Goal: Entertainment & Leisure: Consume media (video, audio)

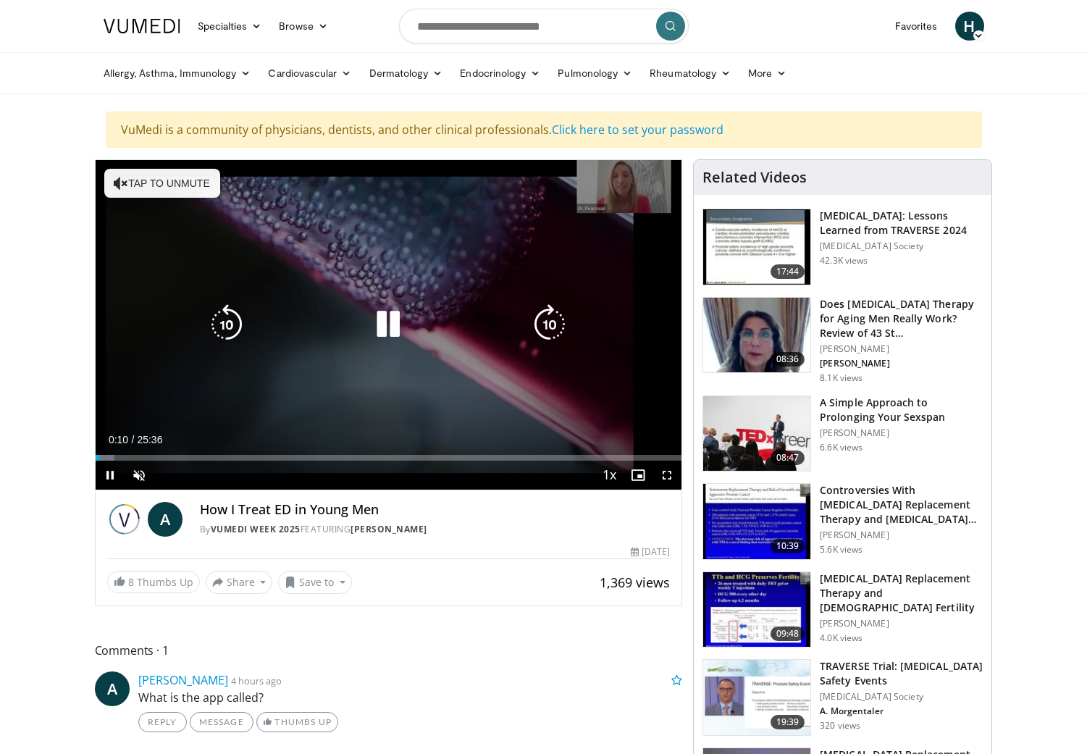
click at [379, 327] on icon "Video Player" at bounding box center [388, 324] width 41 height 41
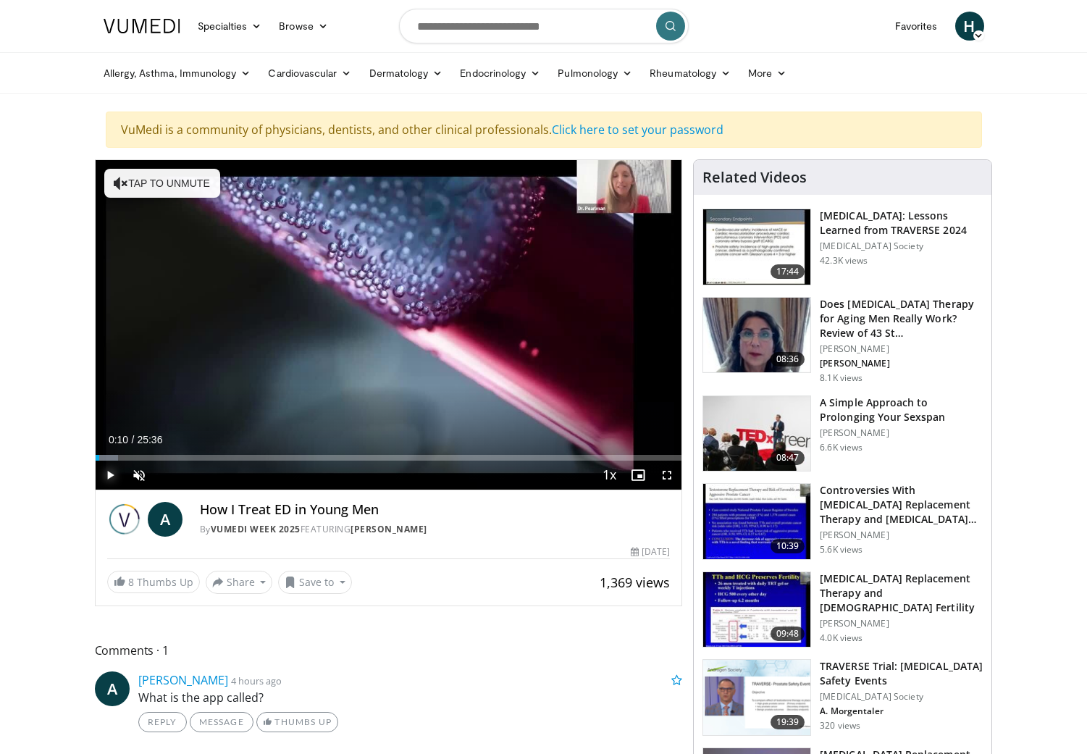
click at [106, 473] on span "Video Player" at bounding box center [110, 475] width 29 height 29
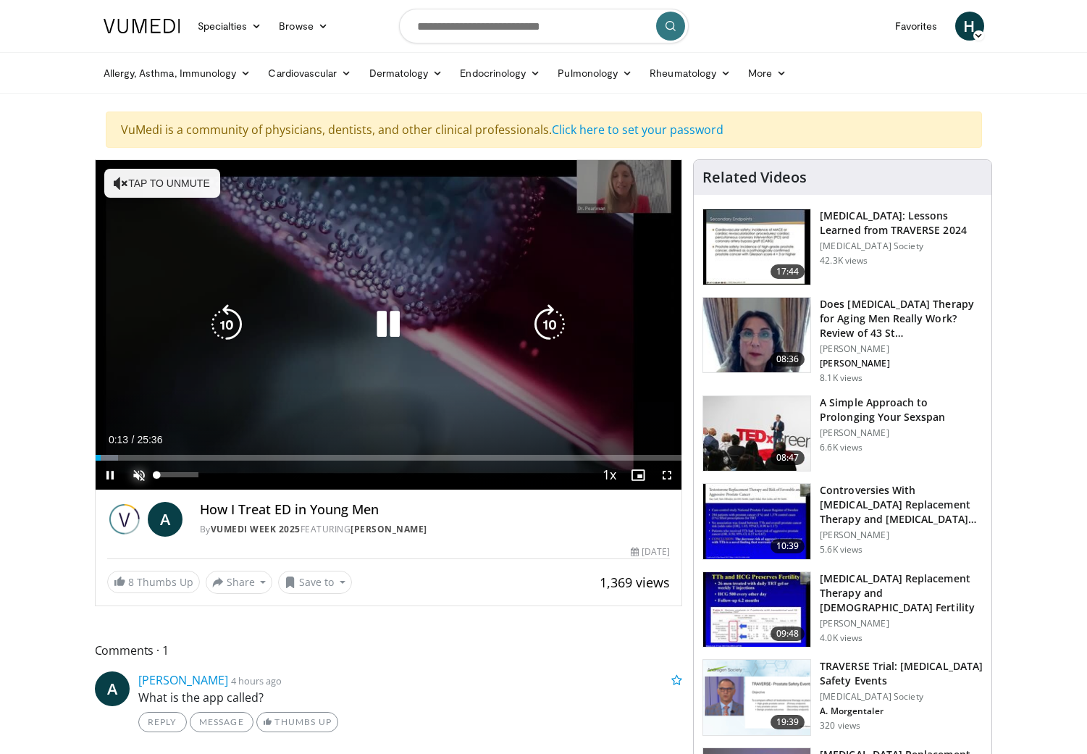
click at [134, 475] on span "Video Player" at bounding box center [139, 475] width 29 height 29
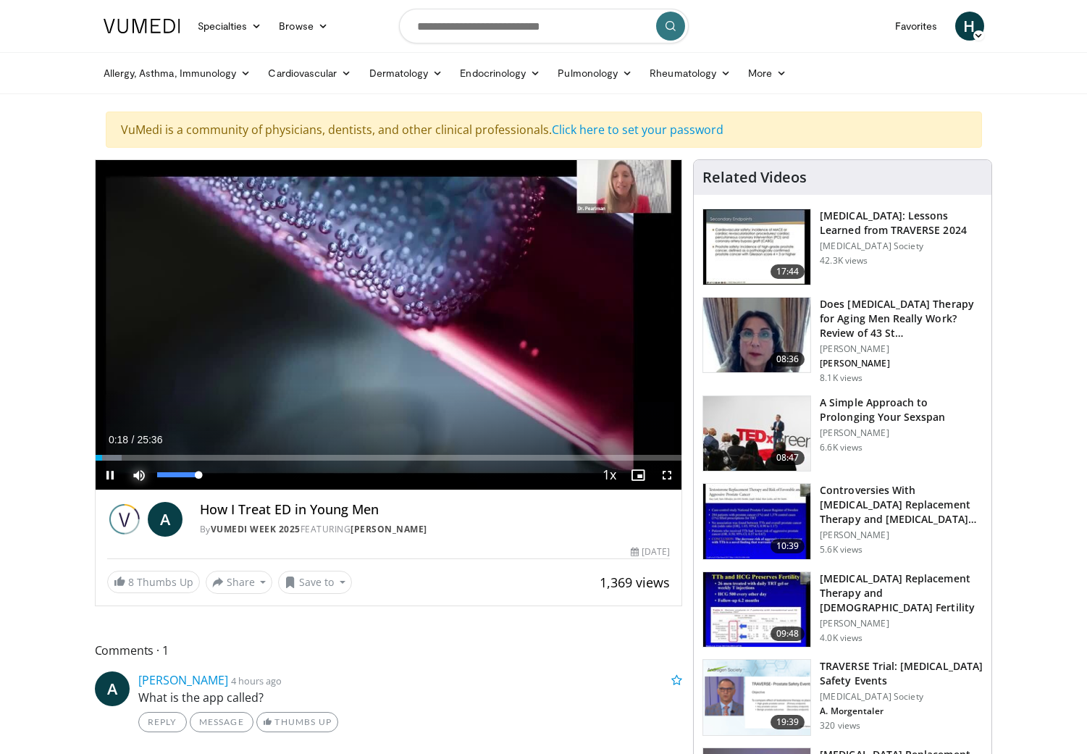
drag, startPoint x: 197, startPoint y: 474, endPoint x: 221, endPoint y: 476, distance: 24.0
click at [221, 476] on div "Mute 100%" at bounding box center [175, 475] width 101 height 29
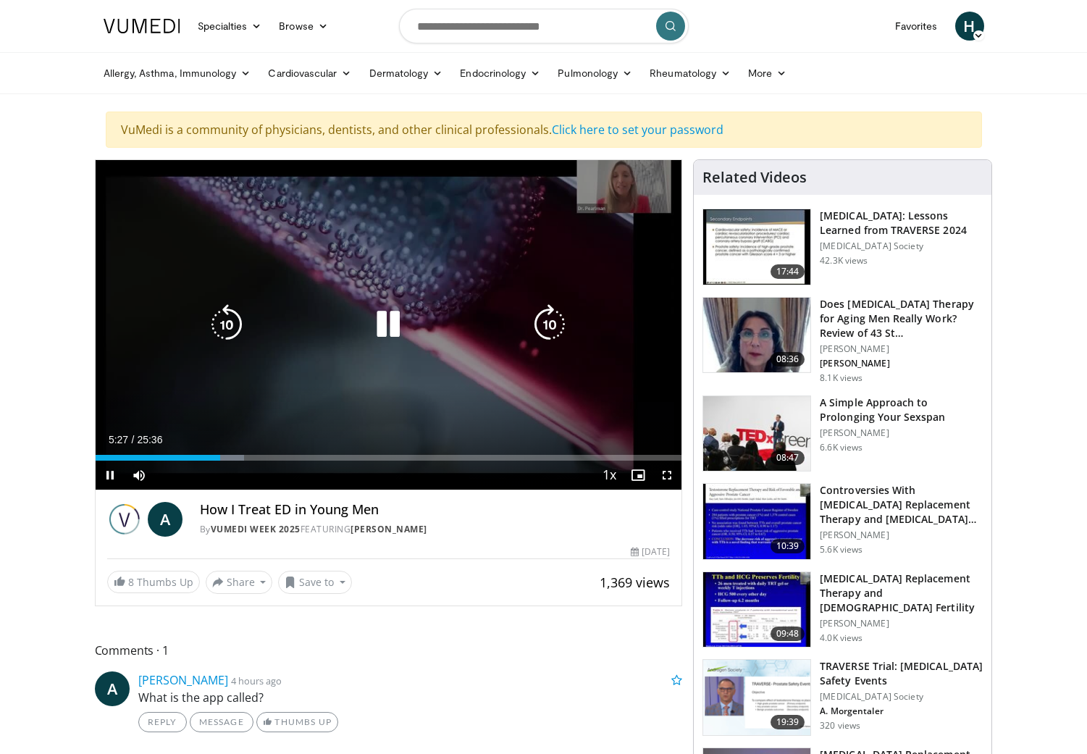
click at [227, 330] on icon "Video Player" at bounding box center [226, 324] width 41 height 41
click at [227, 331] on icon "Video Player" at bounding box center [226, 324] width 41 height 41
click at [226, 332] on icon "Video Player" at bounding box center [226, 324] width 41 height 41
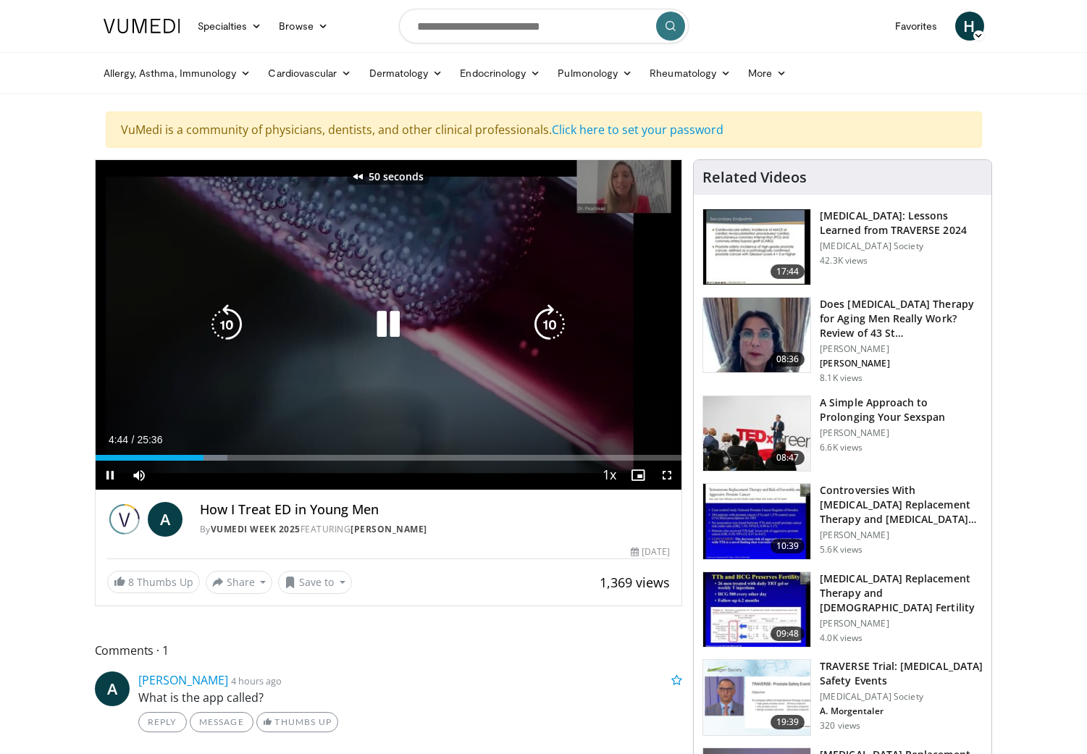
click at [226, 332] on icon "Video Player" at bounding box center [226, 324] width 41 height 41
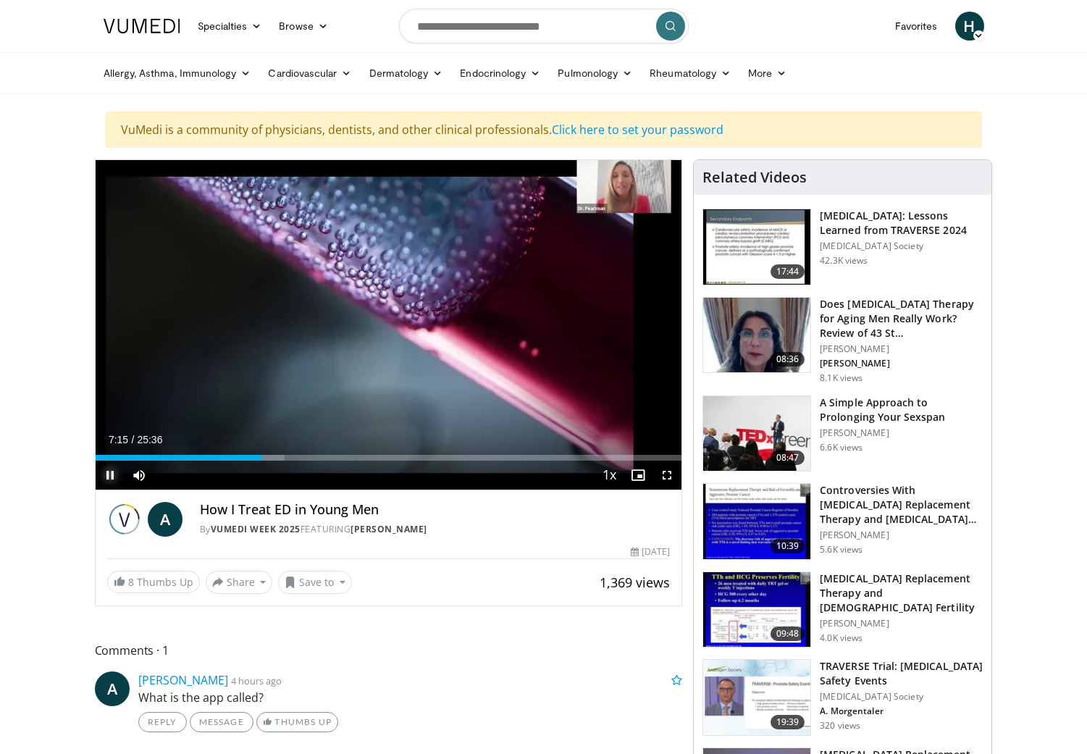
click at [109, 481] on span "Video Player" at bounding box center [110, 475] width 29 height 29
click at [110, 475] on span "Video Player" at bounding box center [110, 475] width 29 height 29
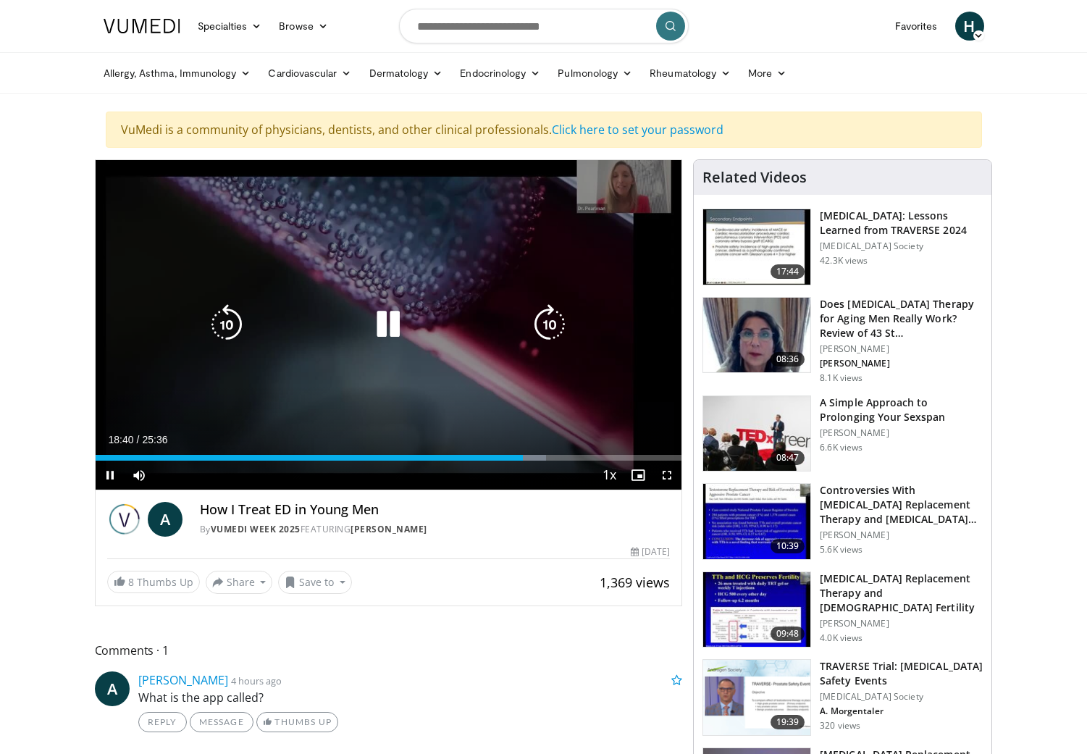
click at [230, 332] on icon "Video Player" at bounding box center [226, 324] width 41 height 41
click at [230, 330] on icon "Video Player" at bounding box center [226, 324] width 41 height 41
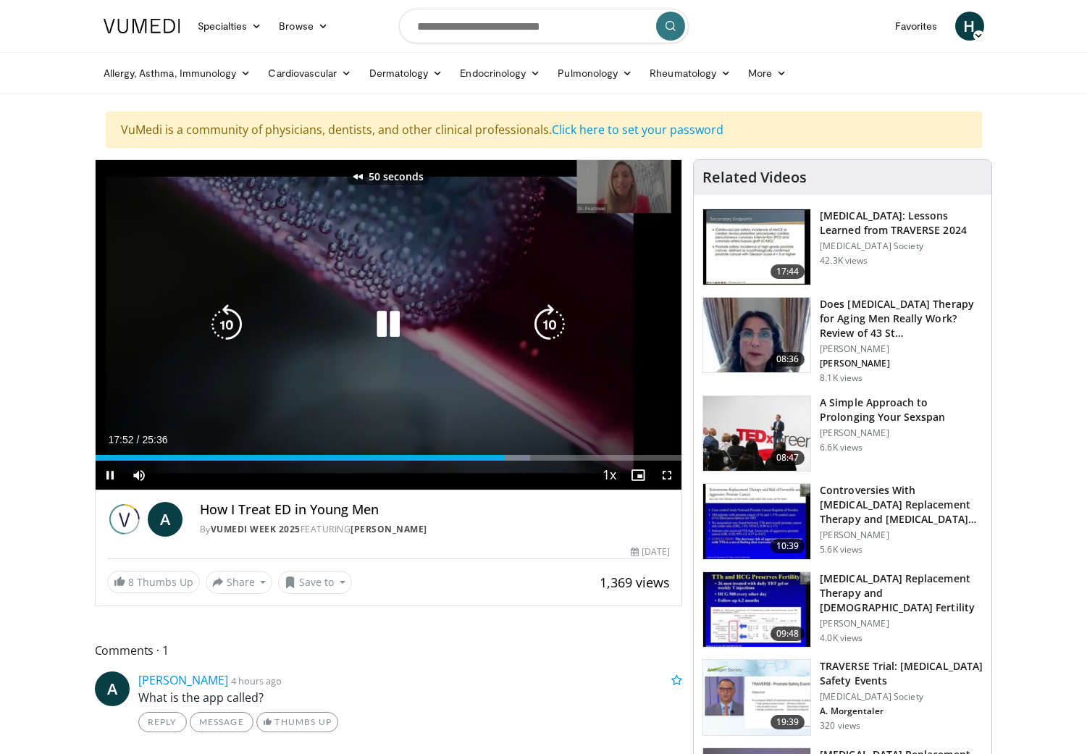
click at [230, 330] on icon "Video Player" at bounding box center [226, 324] width 41 height 41
click at [217, 314] on icon "Video Player" at bounding box center [226, 324] width 41 height 41
click at [398, 319] on icon "Video Player" at bounding box center [388, 324] width 41 height 41
click at [379, 314] on icon "Video Player" at bounding box center [388, 324] width 41 height 41
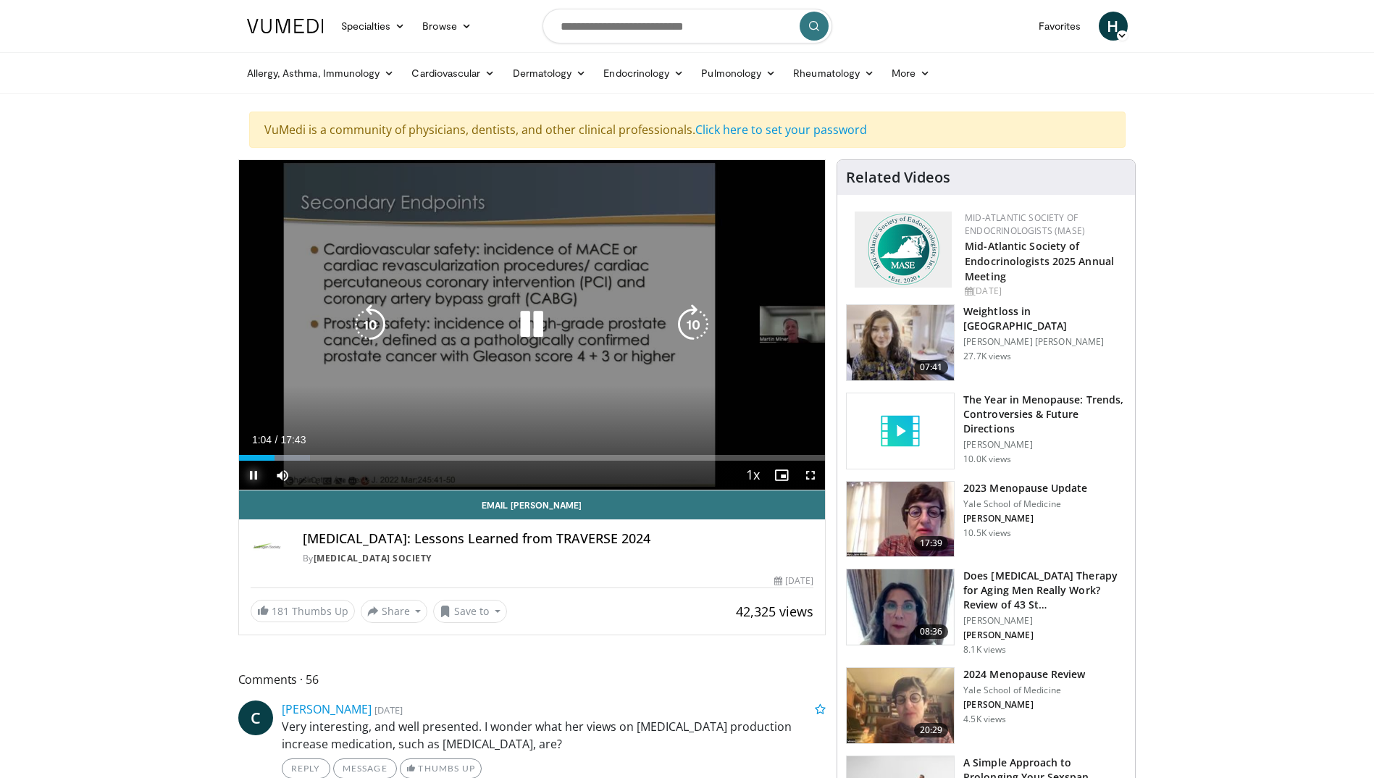
click at [248, 474] on span "Video Player" at bounding box center [253, 475] width 29 height 29
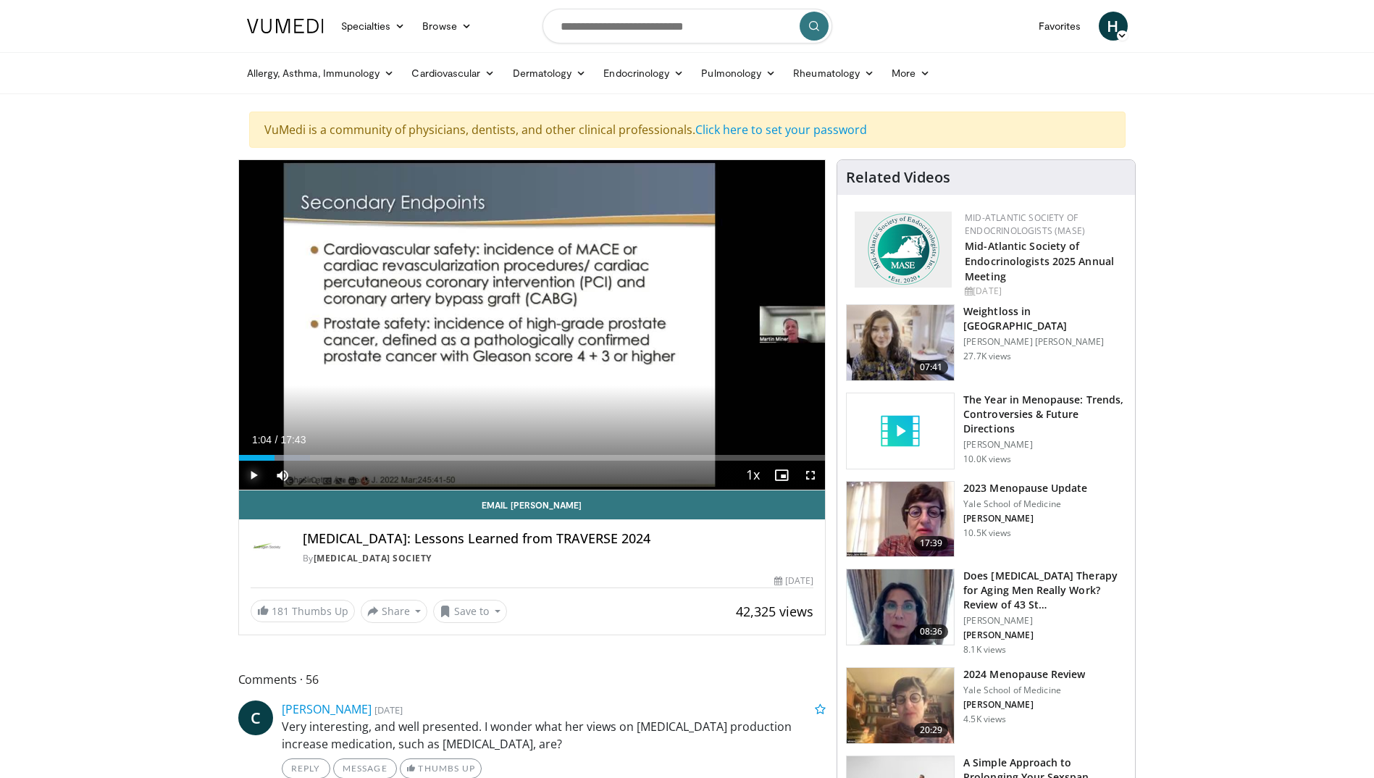
click at [247, 477] on span "Video Player" at bounding box center [253, 475] width 29 height 29
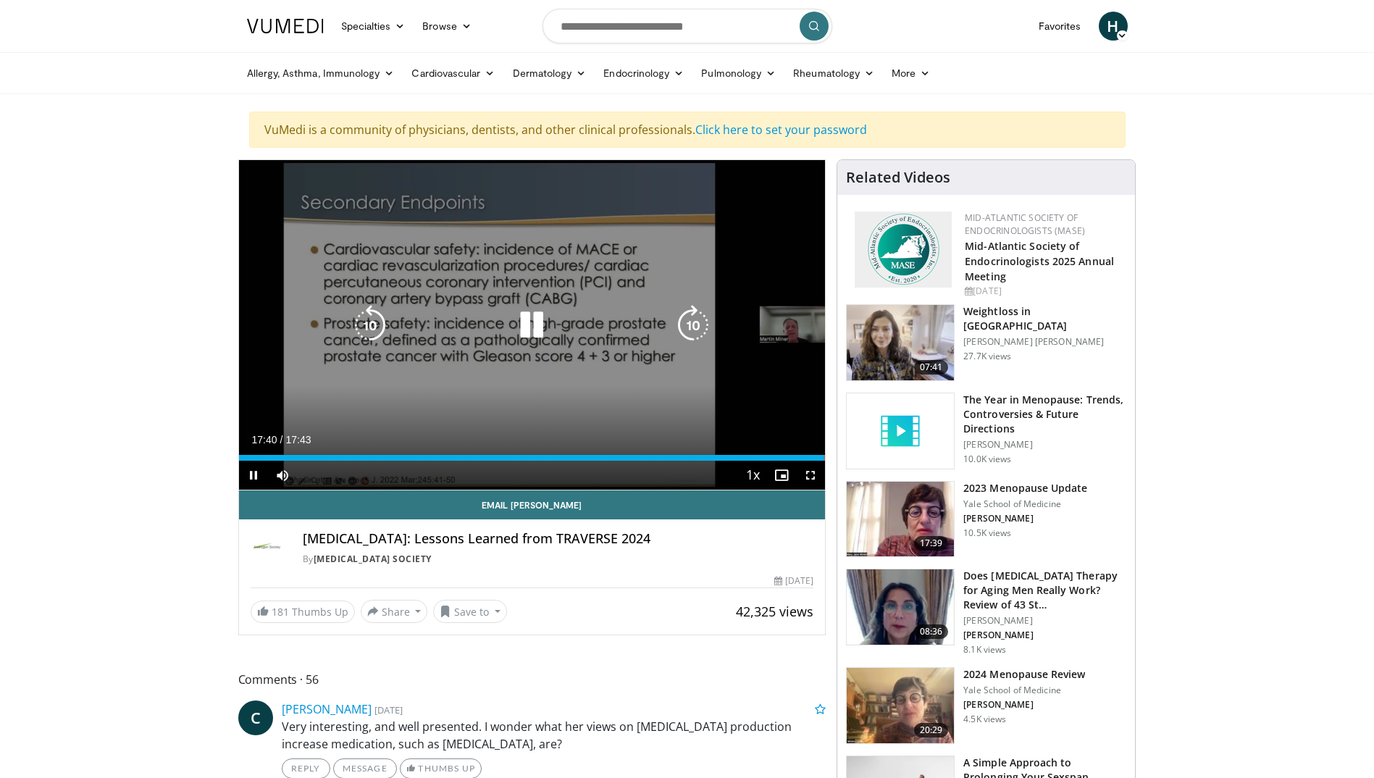
click at [378, 326] on icon "Video Player" at bounding box center [370, 325] width 41 height 41
click at [372, 325] on icon "Video Player" at bounding box center [370, 325] width 41 height 41
click at [363, 327] on icon "Video Player" at bounding box center [370, 325] width 41 height 41
click at [371, 322] on icon "Video Player" at bounding box center [370, 325] width 41 height 41
